Goal: Information Seeking & Learning: Learn about a topic

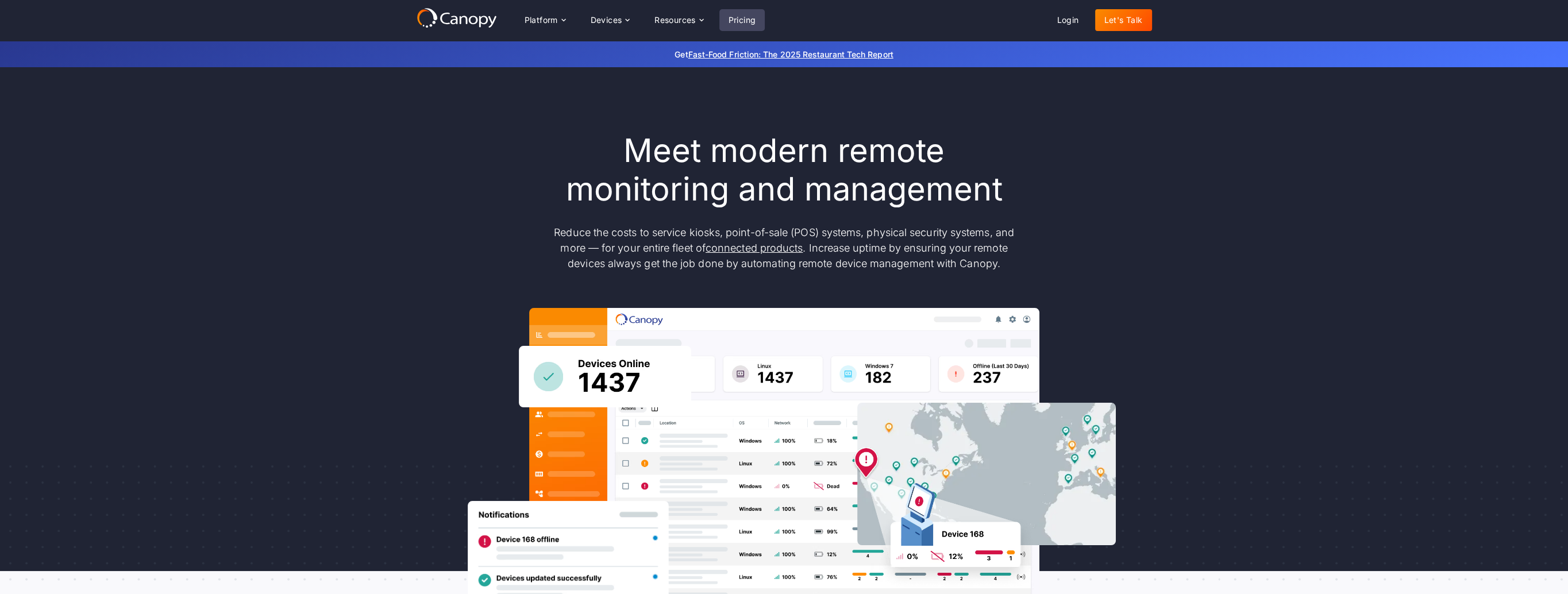
click at [742, 19] on link "Pricing" at bounding box center [742, 20] width 46 height 22
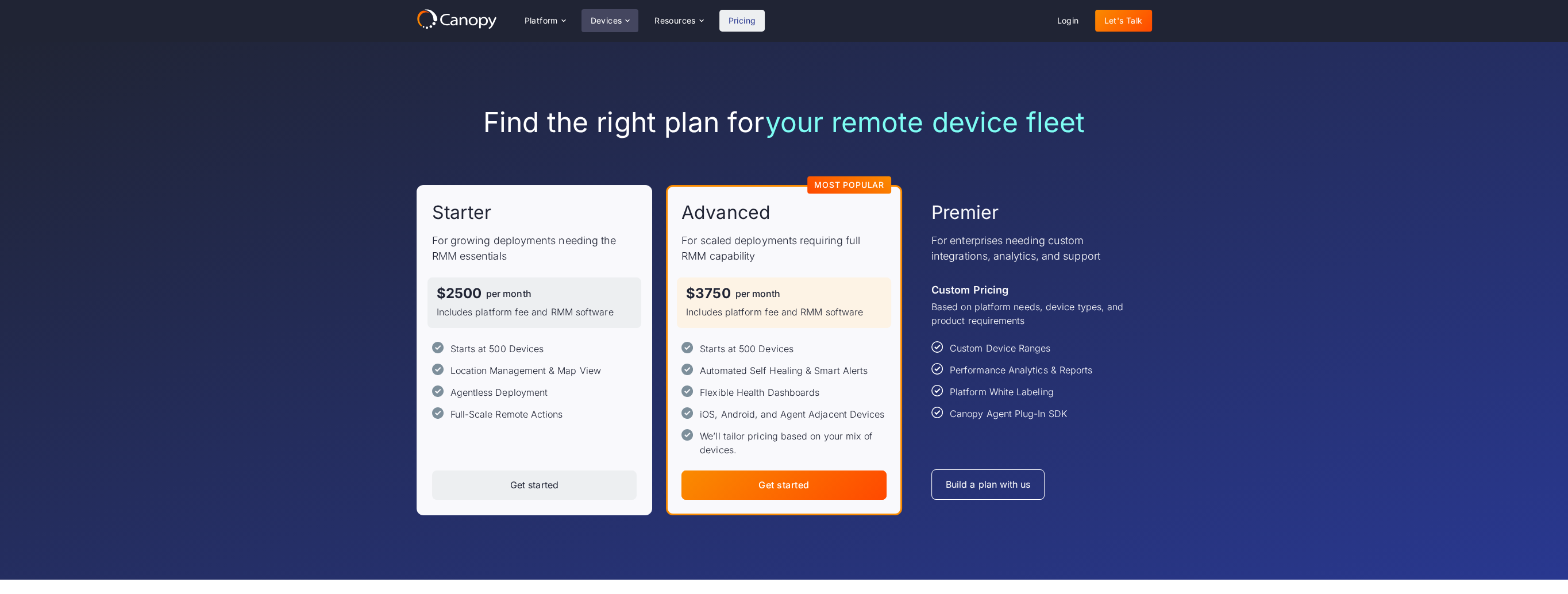
click at [618, 24] on div "Devices" at bounding box center [606, 21] width 31 height 8
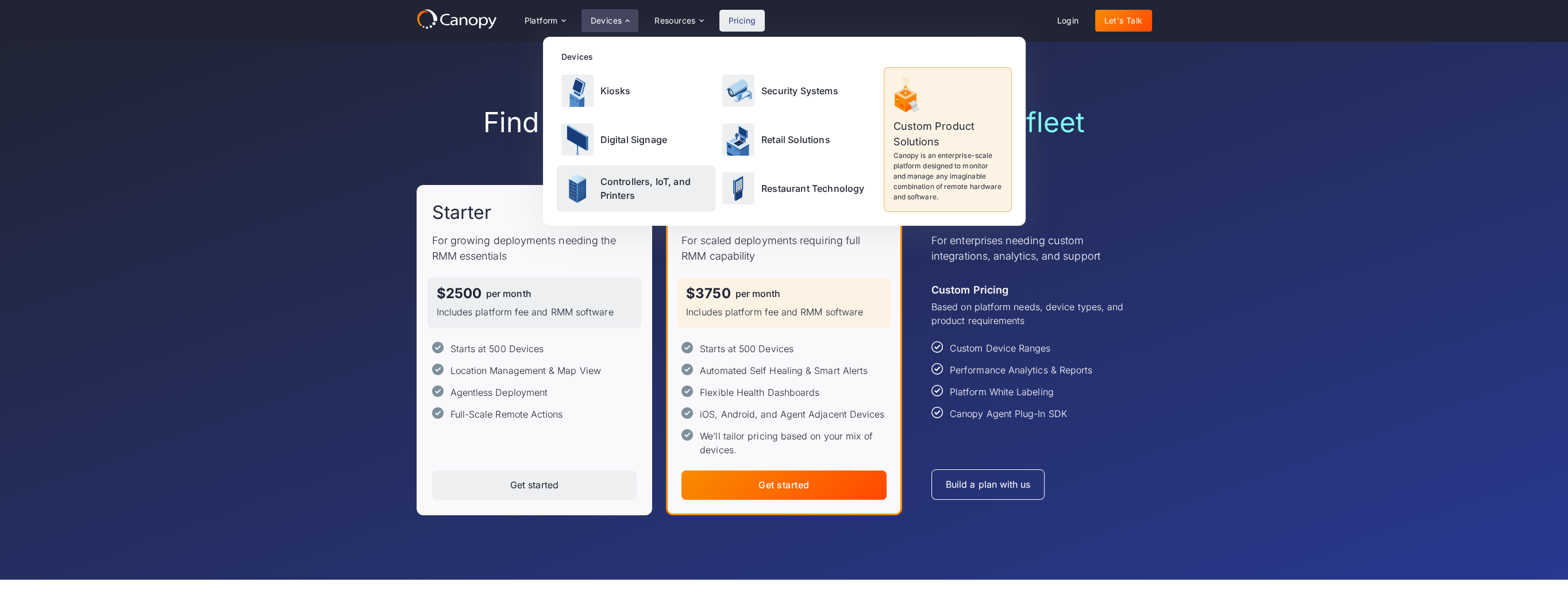
click at [616, 185] on p "Controllers, IoT, and Printers" at bounding box center [655, 188] width 111 height 28
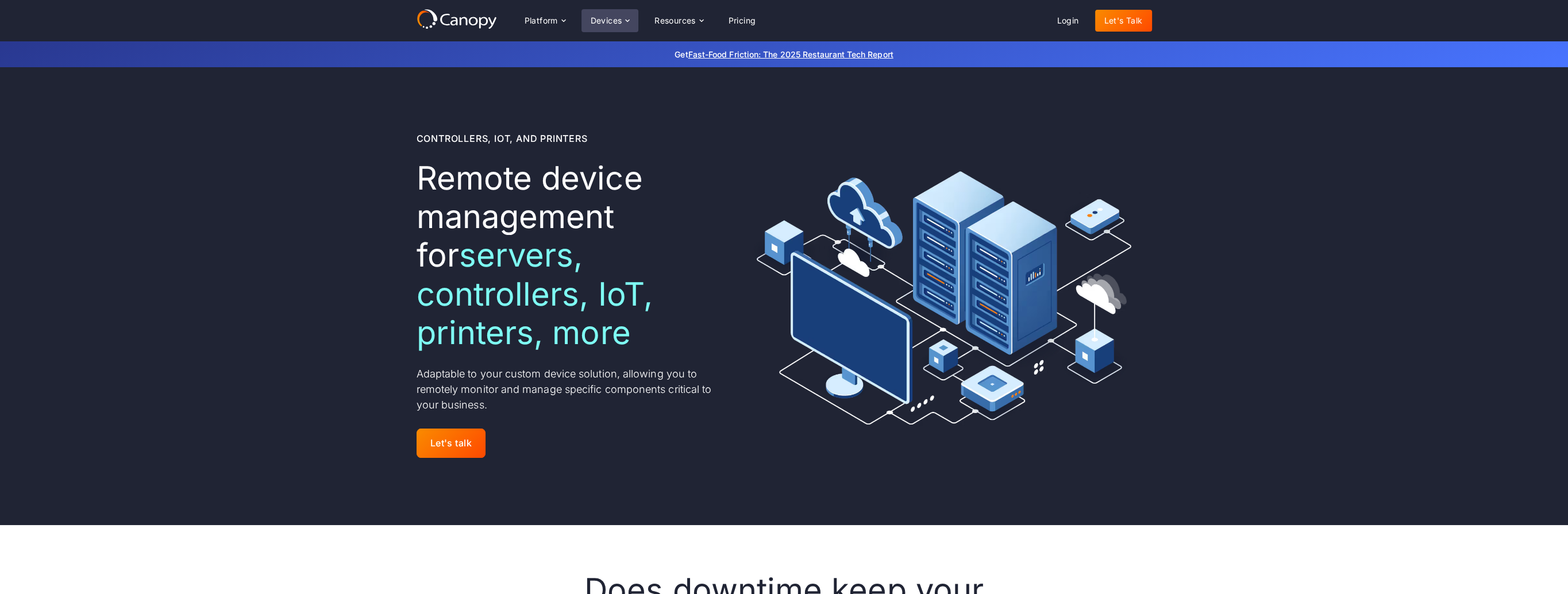
click at [611, 19] on div "Devices" at bounding box center [606, 21] width 31 height 8
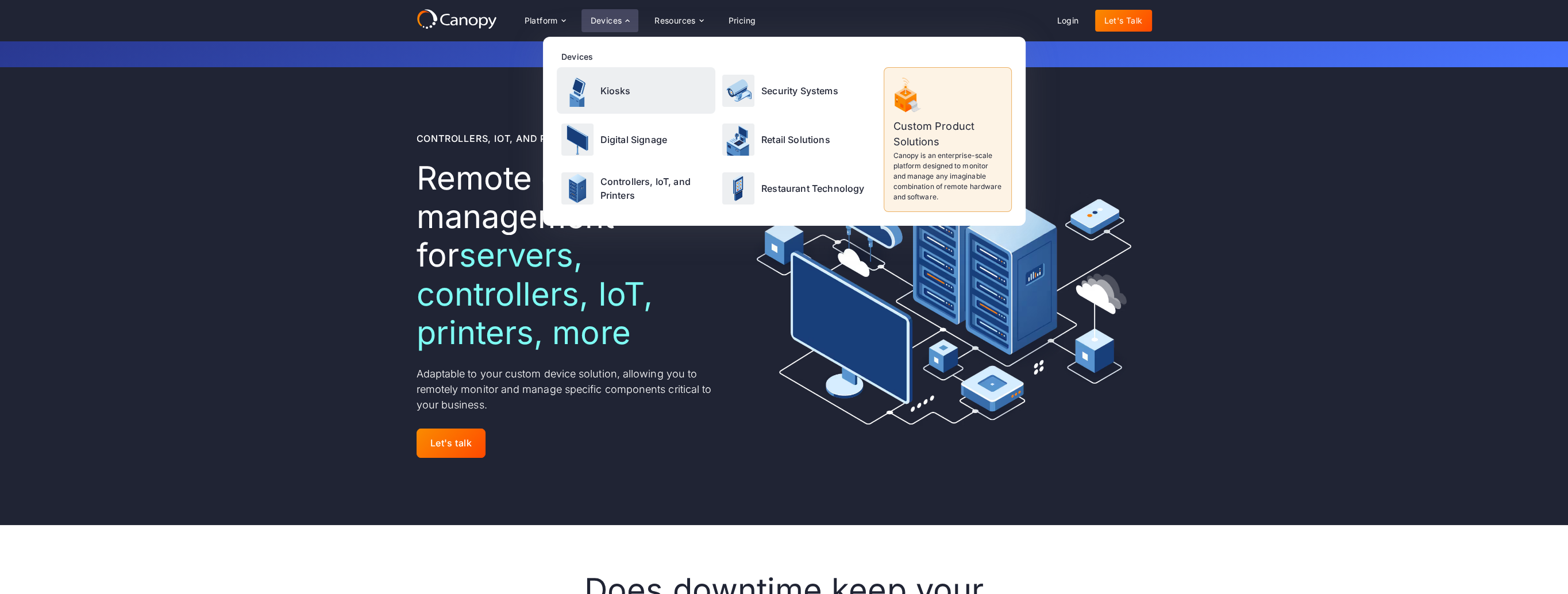
click at [604, 84] on p "Kiosks" at bounding box center [615, 91] width 30 height 14
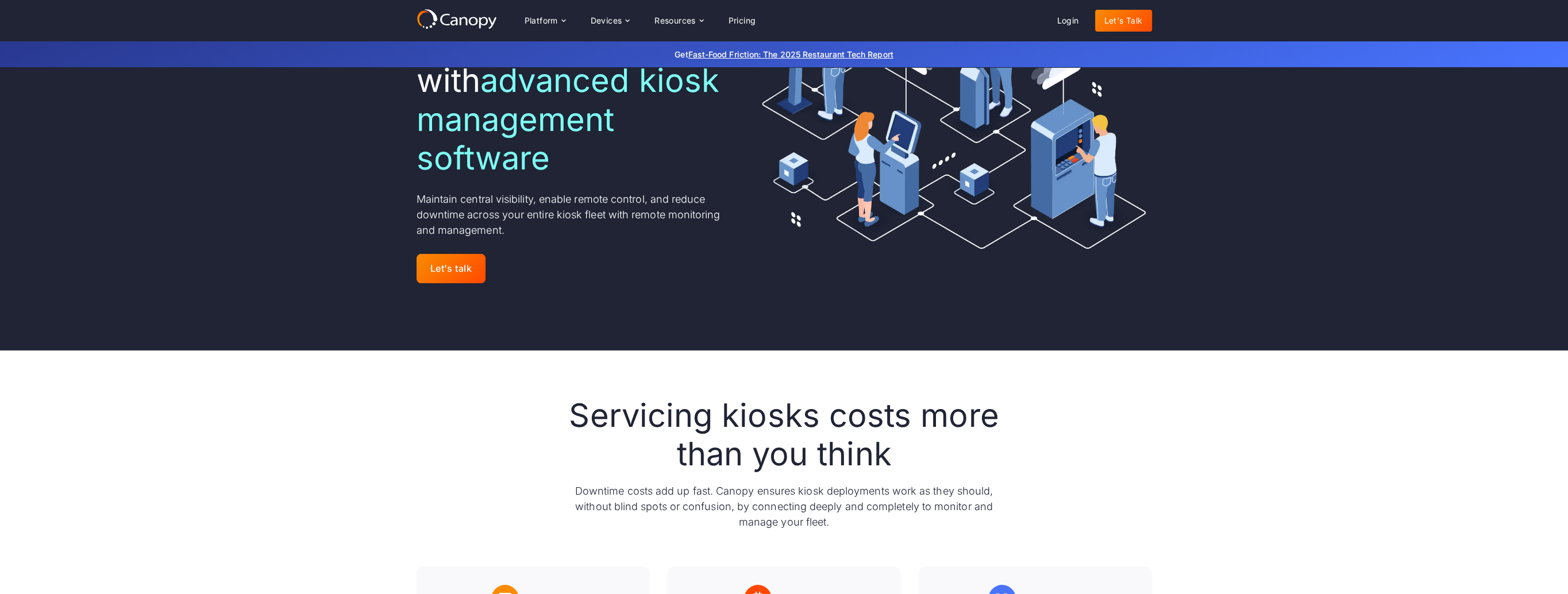
scroll to position [57, 0]
